Goal: Information Seeking & Learning: Learn about a topic

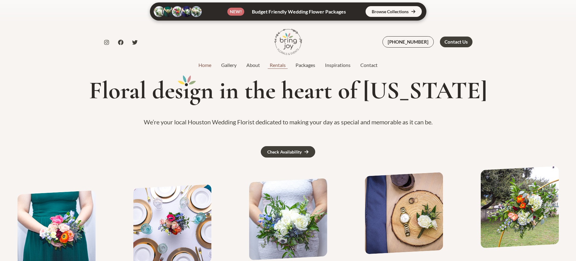
click at [283, 64] on link "Rentals" at bounding box center [278, 64] width 26 height 7
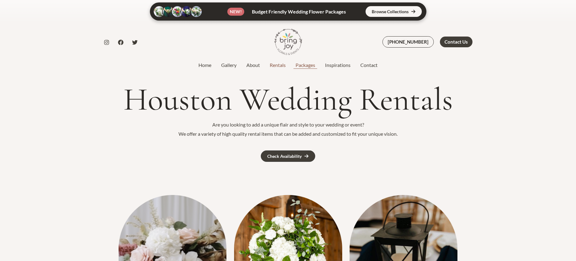
click at [309, 67] on link "Packages" at bounding box center [304, 64] width 29 height 7
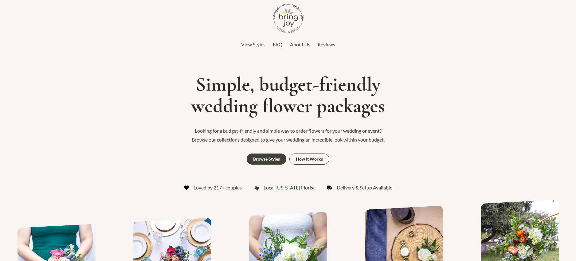
click at [254, 43] on span "View Styles" at bounding box center [253, 44] width 24 height 6
click at [277, 44] on span "FAQ" at bounding box center [278, 44] width 10 height 6
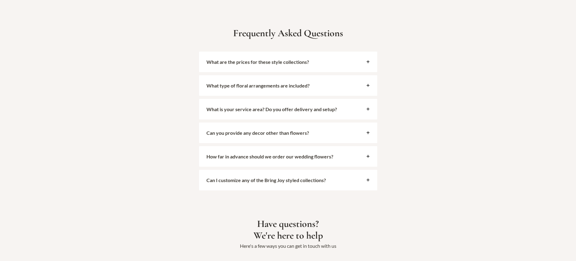
click at [284, 130] on div "Can you provide any decor other than flowers?" at bounding box center [288, 133] width 178 height 21
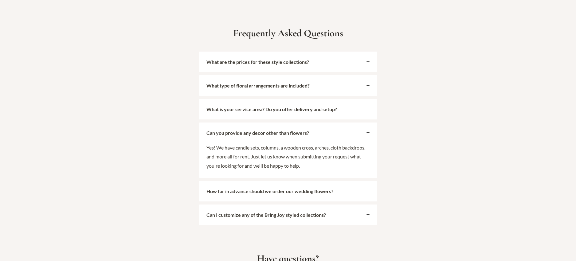
click at [275, 188] on strong "How far in advance should we order our wedding flowers?" at bounding box center [269, 191] width 127 height 6
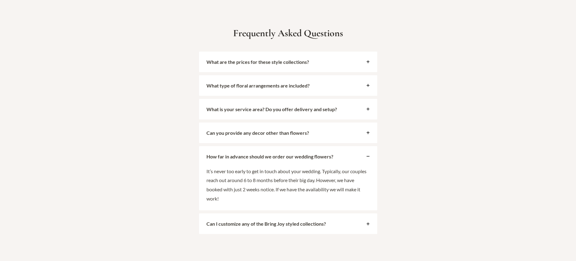
click at [267, 83] on strong "What type of floral arrangements are included?" at bounding box center [257, 86] width 103 height 6
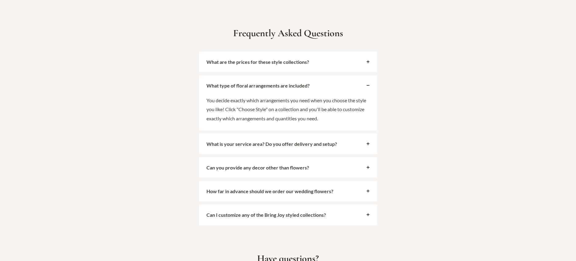
click at [262, 59] on strong "What are the prices for these style collections?" at bounding box center [257, 62] width 103 height 6
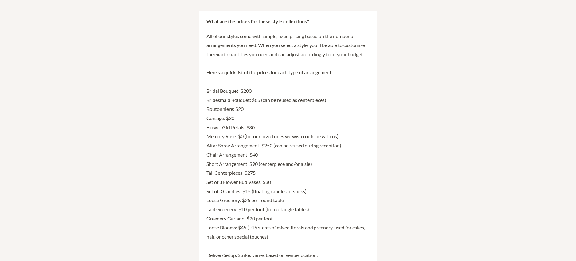
scroll to position [1447, 0]
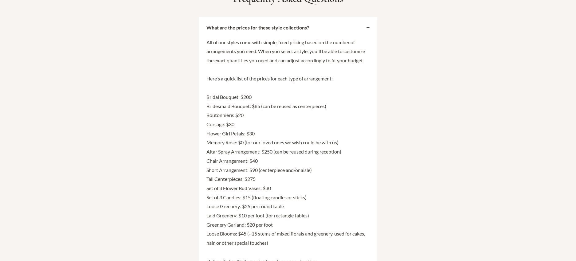
drag, startPoint x: 266, startPoint y: 180, endPoint x: 280, endPoint y: 178, distance: 14.2
click at [280, 178] on p "All of our styles come with simple, fixed pricing based on the number of arrang…" at bounding box center [287, 156] width 163 height 237
click at [287, 179] on p "All of our styles come with simple, fixed pricing based on the number of arrang…" at bounding box center [287, 156] width 163 height 237
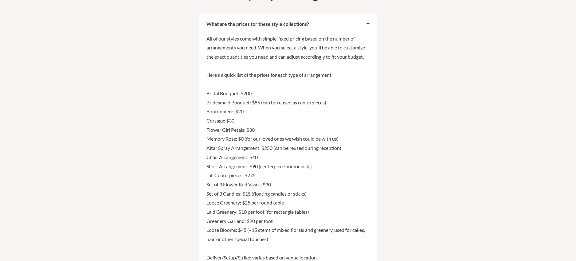
scroll to position [1451, 0]
drag, startPoint x: 262, startPoint y: 139, endPoint x: 344, endPoint y: 140, distance: 82.3
click at [344, 140] on p "All of our styles come with simple, fixed pricing based on the number of arrang…" at bounding box center [287, 152] width 163 height 237
click at [337, 155] on p "All of our styles come with simple, fixed pricing based on the number of arrang…" at bounding box center [287, 152] width 163 height 237
drag, startPoint x: 250, startPoint y: 157, endPoint x: 322, endPoint y: 161, distance: 72.2
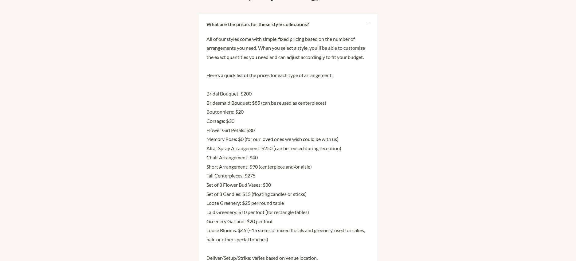
click at [322, 161] on p "All of our styles come with simple, fixed pricing based on the number of arrang…" at bounding box center [287, 152] width 163 height 237
drag, startPoint x: 240, startPoint y: 171, endPoint x: 266, endPoint y: 170, distance: 25.2
click at [266, 170] on p "All of our styles come with simple, fixed pricing based on the number of arrang…" at bounding box center [287, 152] width 163 height 237
click at [319, 169] on p "All of our styles come with simple, fixed pricing based on the number of arrang…" at bounding box center [287, 152] width 163 height 237
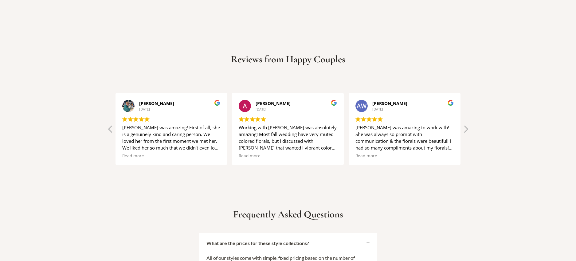
scroll to position [1313, 0]
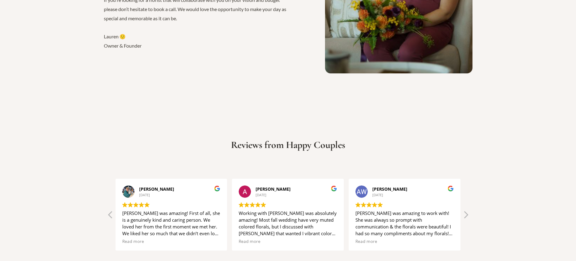
scroll to position [444, 0]
